Goal: Navigation & Orientation: Find specific page/section

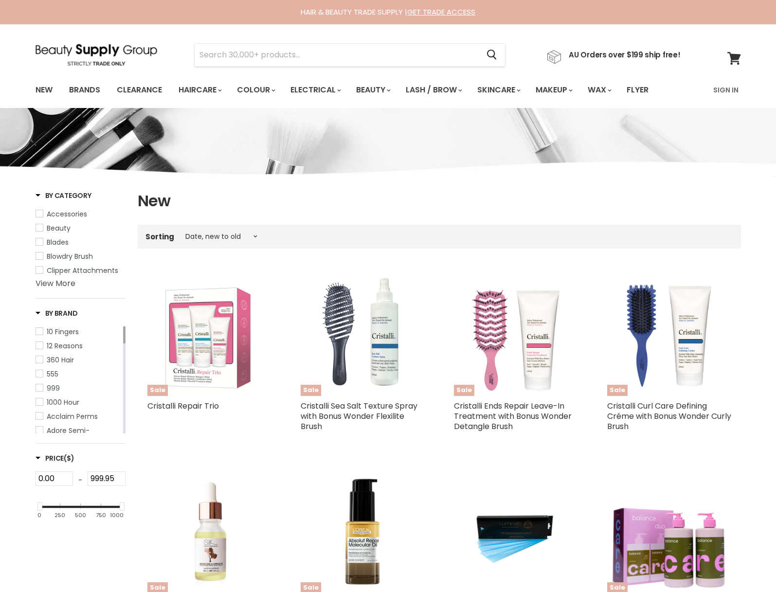
select select "created-descending"
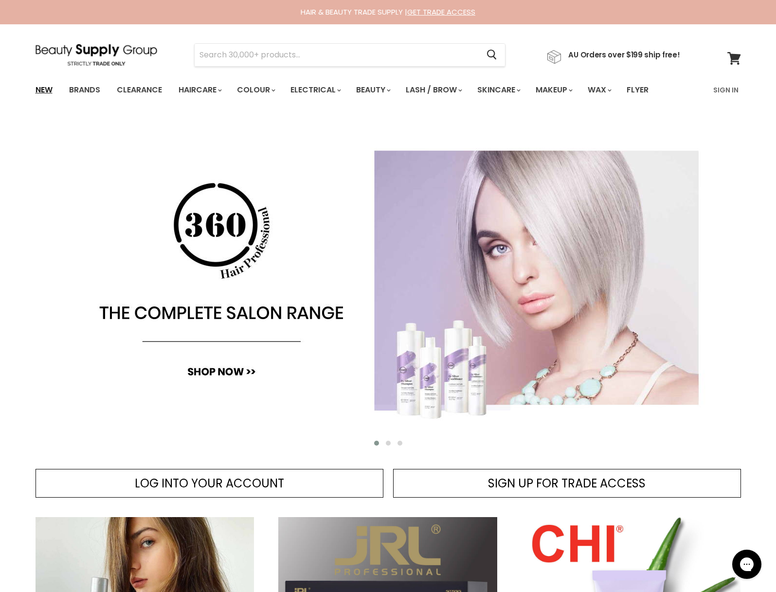
click at [45, 95] on link "New" at bounding box center [44, 90] width 32 height 20
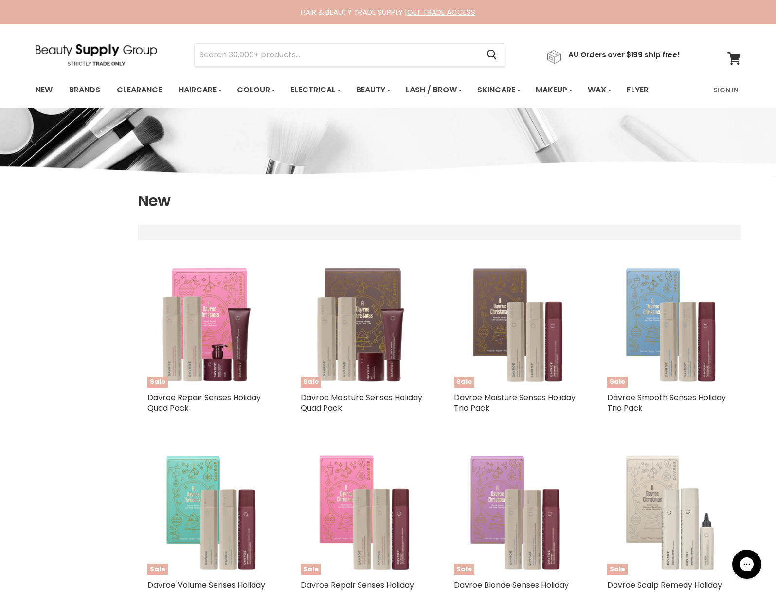
select select "created-descending"
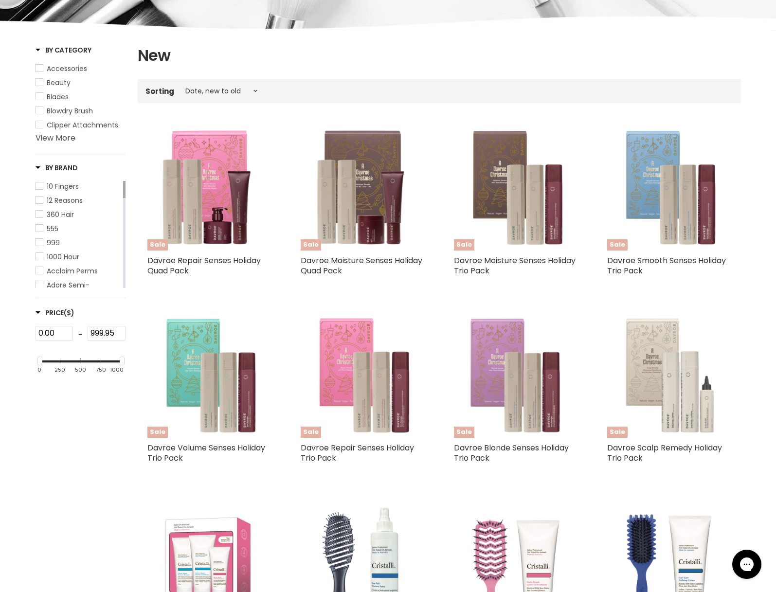
scroll to position [179, 0]
